Goal: Check status

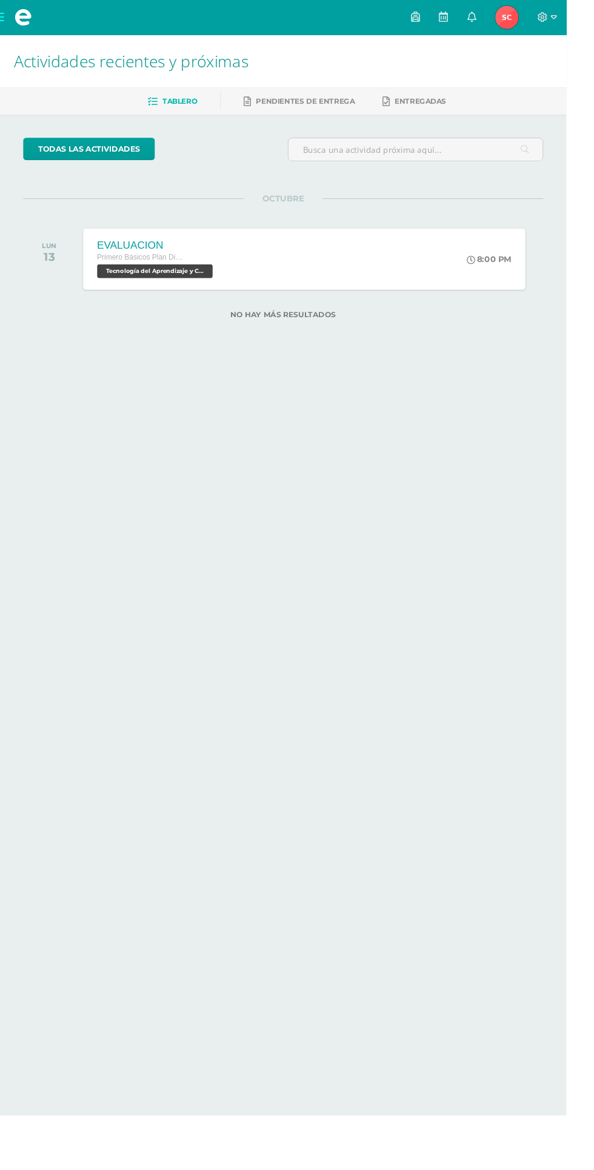
click at [547, 18] on span "[PERSON_NAME] Mi Perfil" at bounding box center [531, 18] width 29 height 24
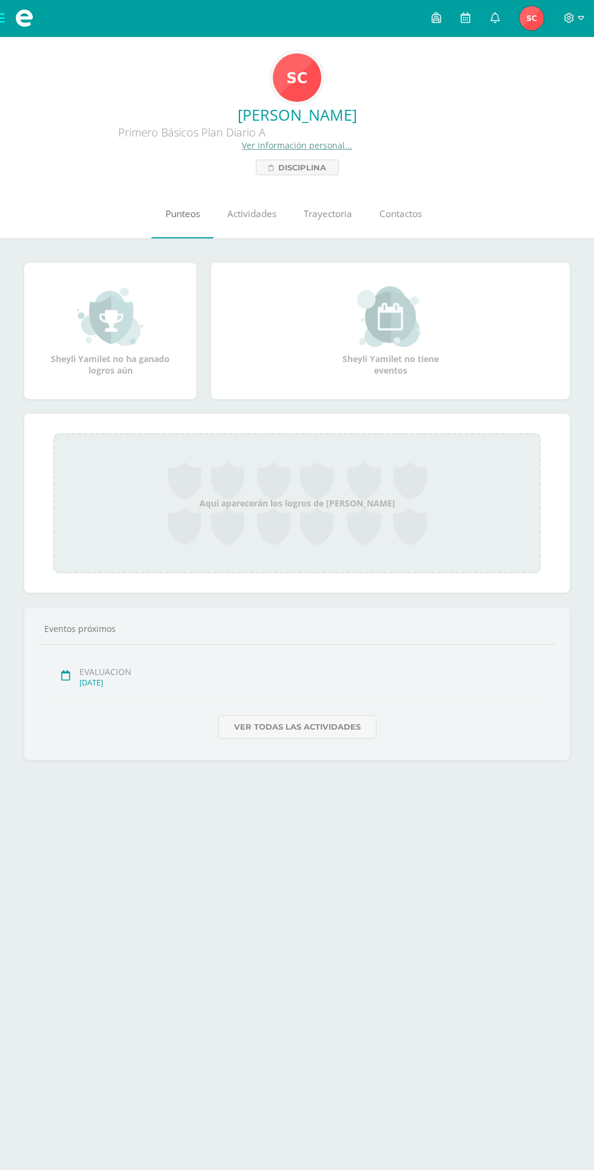
click at [189, 215] on span "Punteos" at bounding box center [183, 213] width 35 height 13
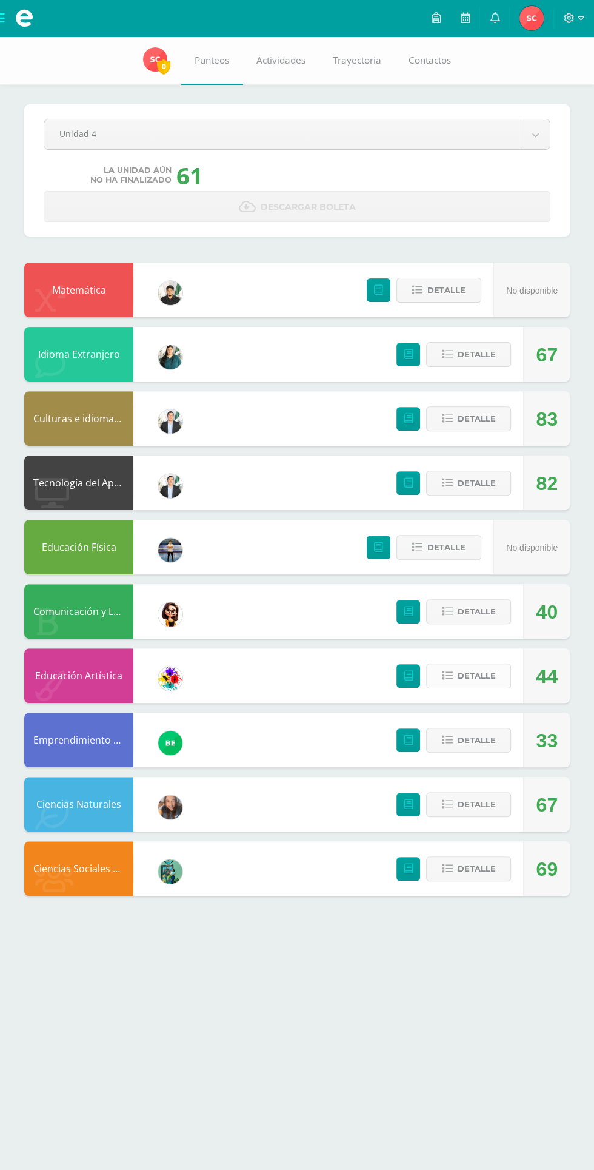
click at [463, 685] on span "Detalle" at bounding box center [476, 676] width 38 height 22
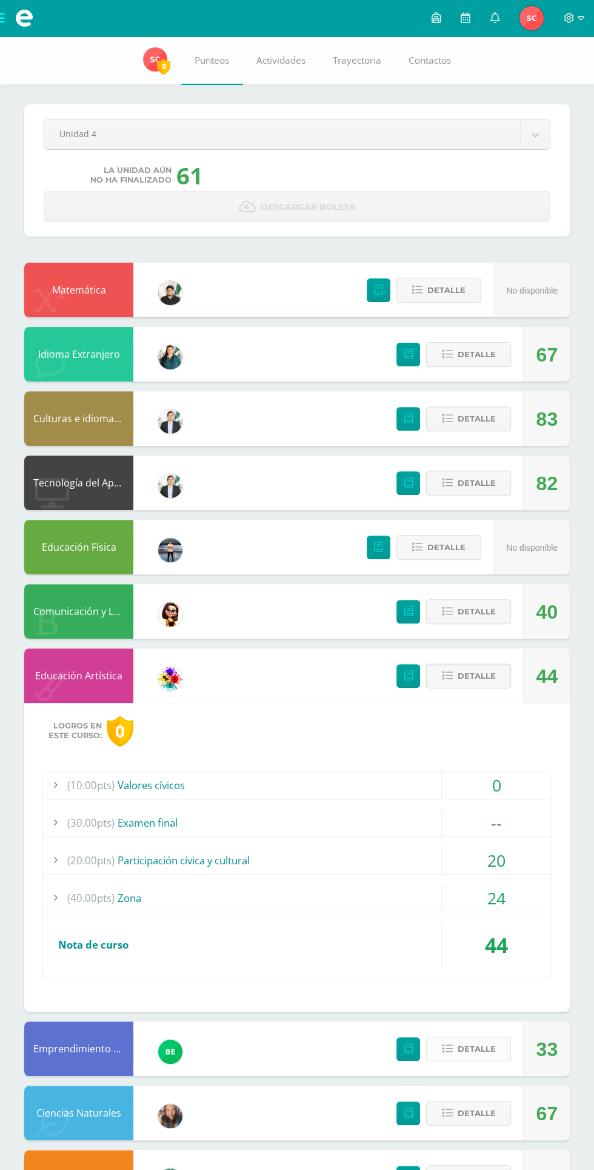
click at [473, 1048] on span "Detalle" at bounding box center [476, 1049] width 38 height 22
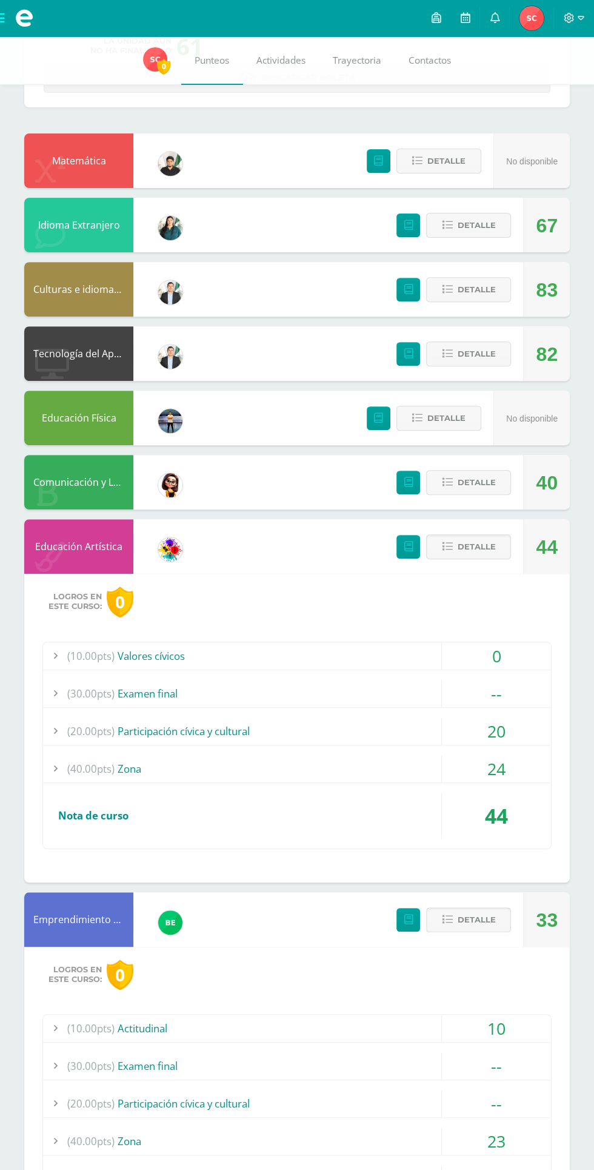
scroll to position [284, 0]
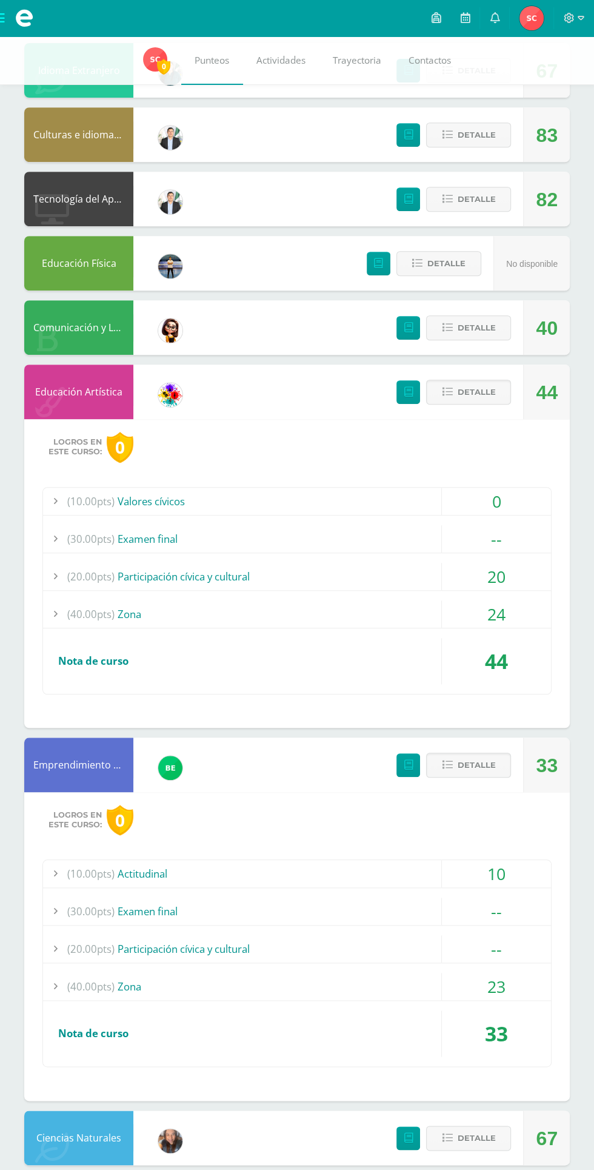
click at [527, 985] on div "23" at bounding box center [496, 986] width 109 height 27
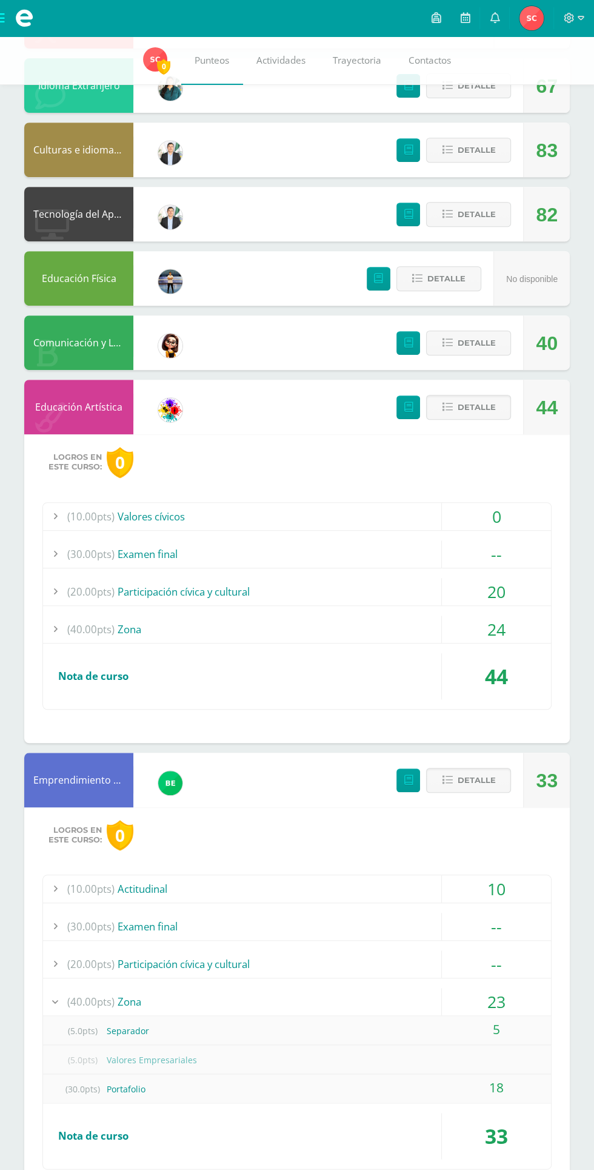
scroll to position [0, 0]
